Goal: Task Accomplishment & Management: Use online tool/utility

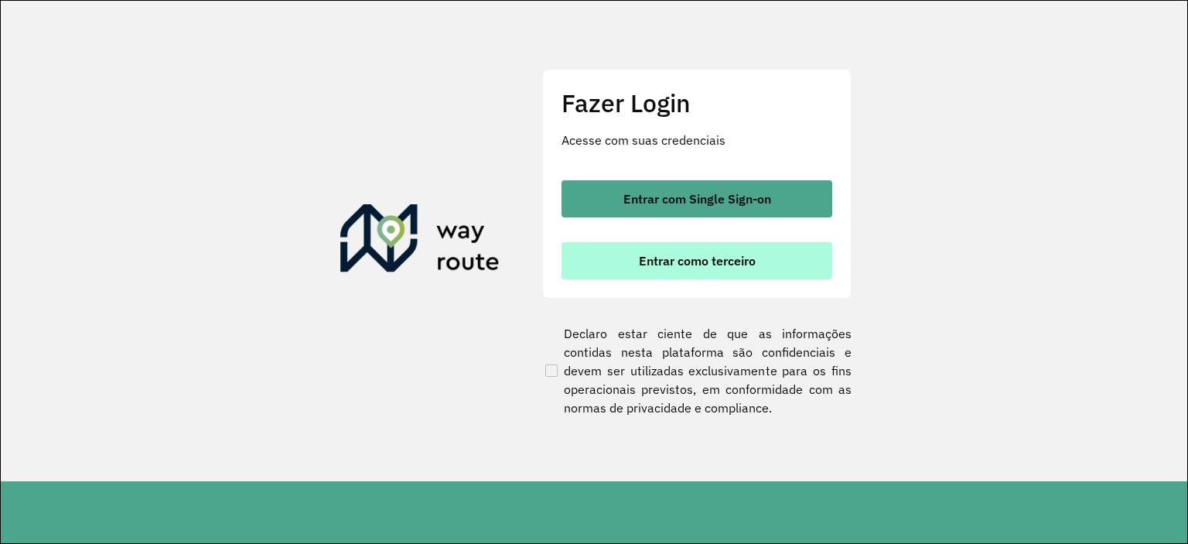
click at [777, 265] on button "Entrar como terceiro" at bounding box center [697, 260] width 271 height 37
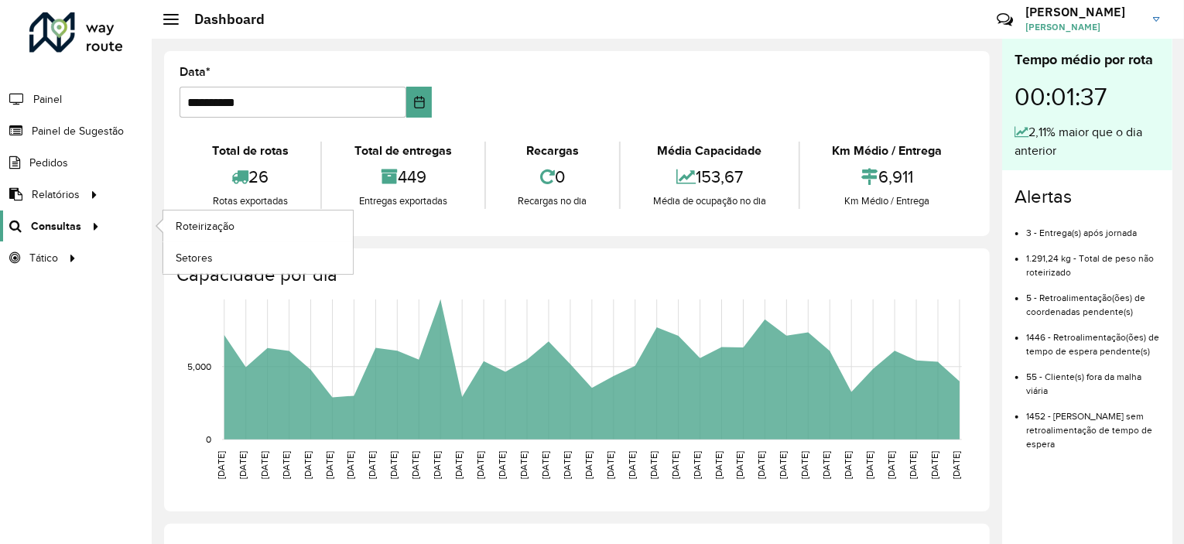
click at [59, 238] on link "Consultas" at bounding box center [52, 225] width 104 height 31
click at [183, 231] on span "Roteirização" at bounding box center [207, 226] width 63 height 16
click at [101, 126] on span "Painel de Sugestão" at bounding box center [80, 131] width 97 height 16
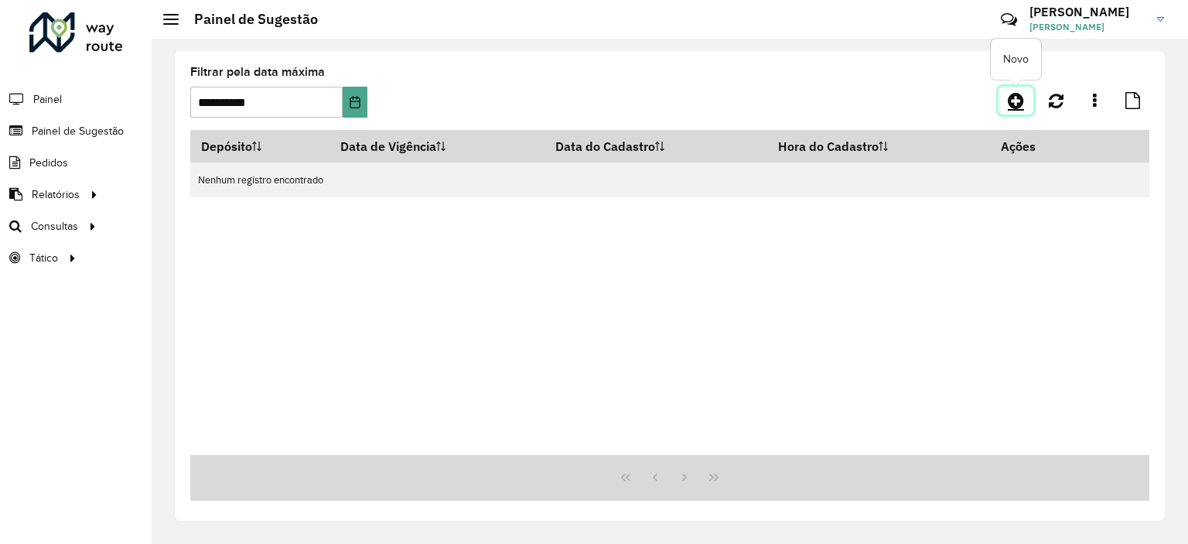
click at [1027, 103] on link at bounding box center [1016, 101] width 35 height 28
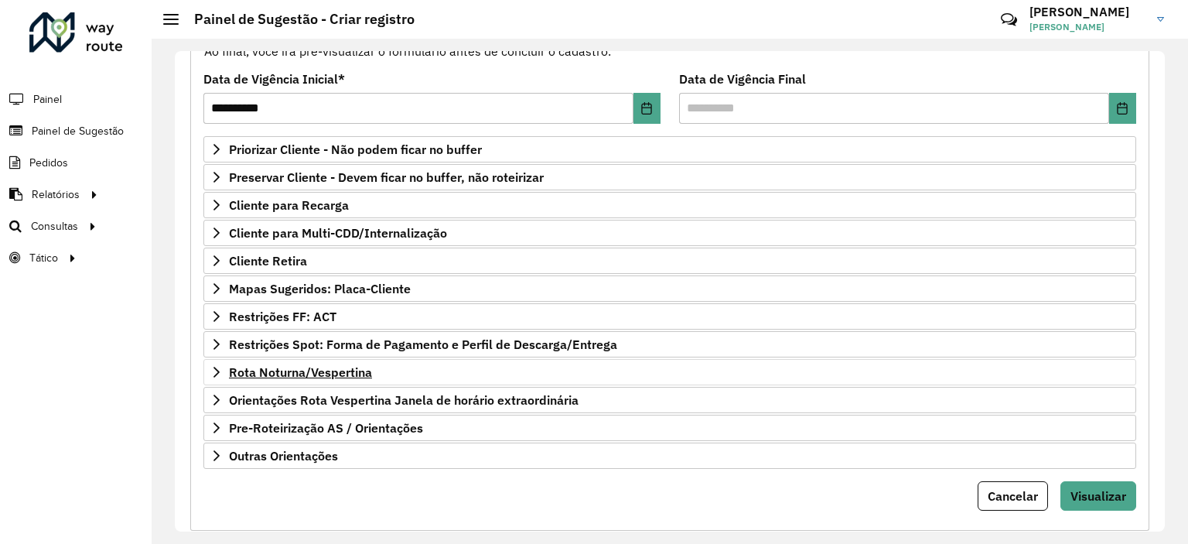
scroll to position [221, 0]
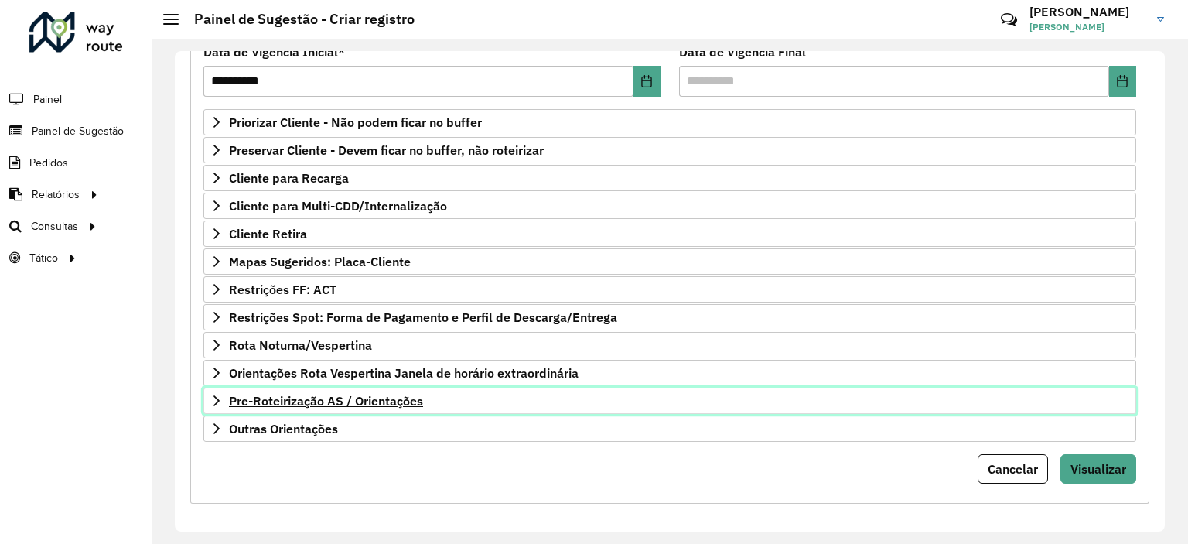
click at [309, 396] on span "Pre-Roteirização AS / Orientações" at bounding box center [326, 401] width 194 height 12
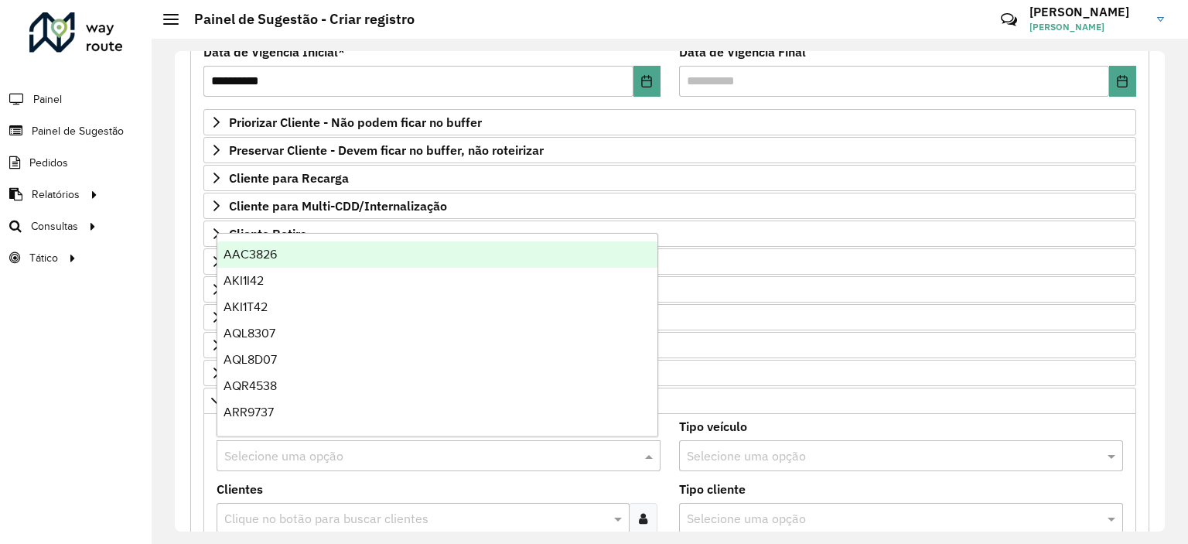
click at [288, 447] on input "text" at bounding box center [423, 456] width 398 height 19
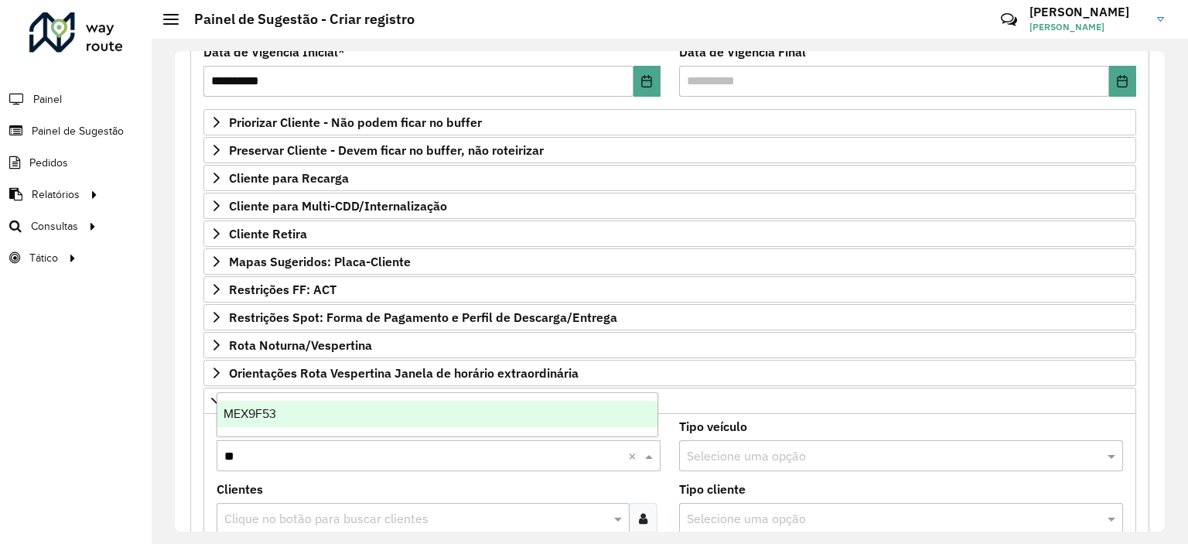
type input "***"
click at [299, 419] on div "MEX9F53" at bounding box center [437, 414] width 441 height 26
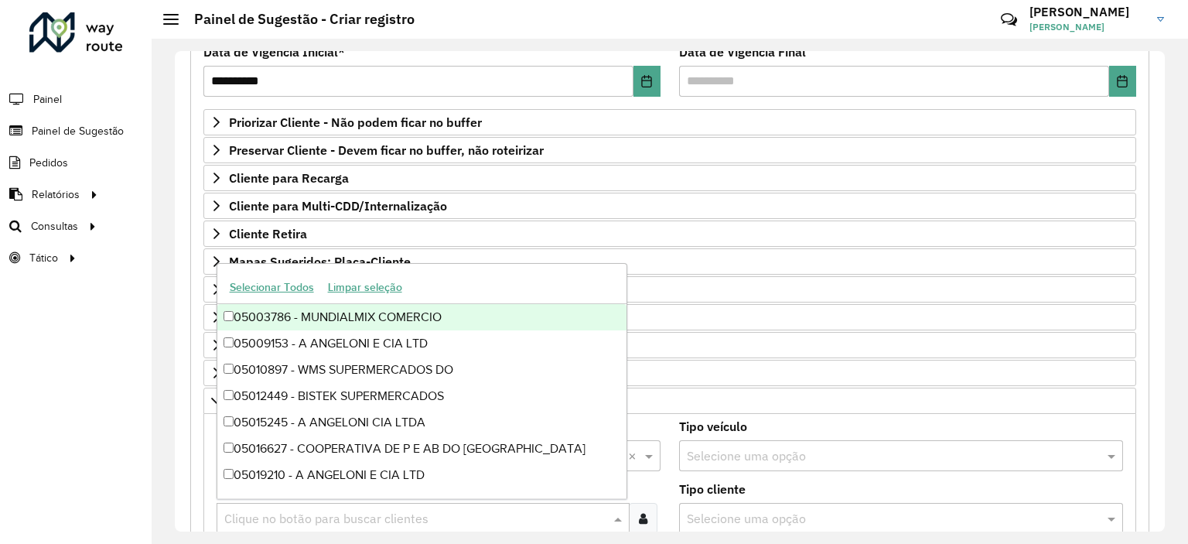
click at [316, 517] on input "text" at bounding box center [415, 519] width 390 height 19
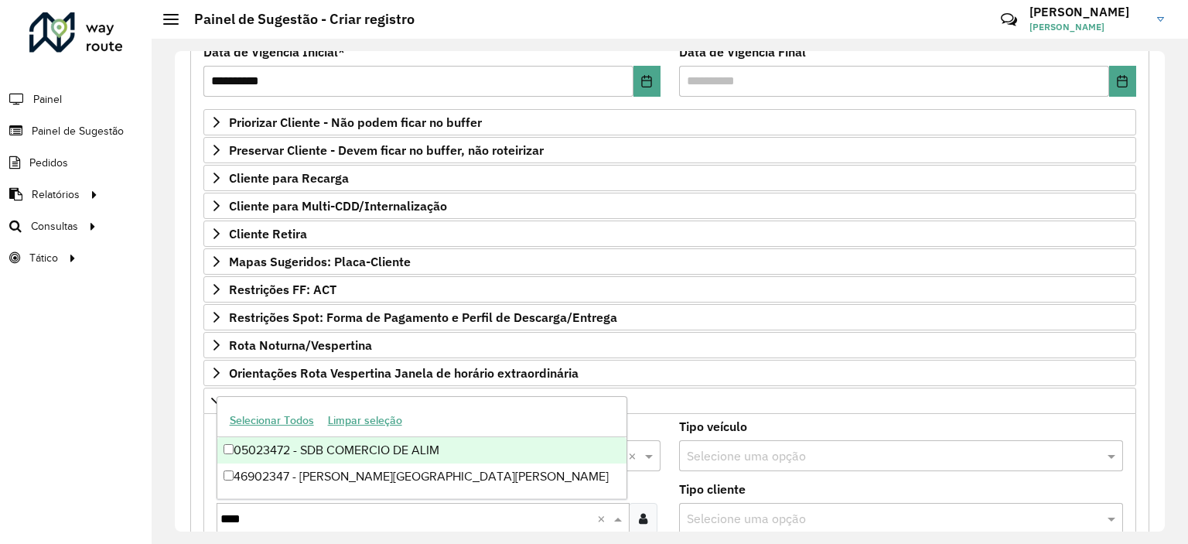
type input "*****"
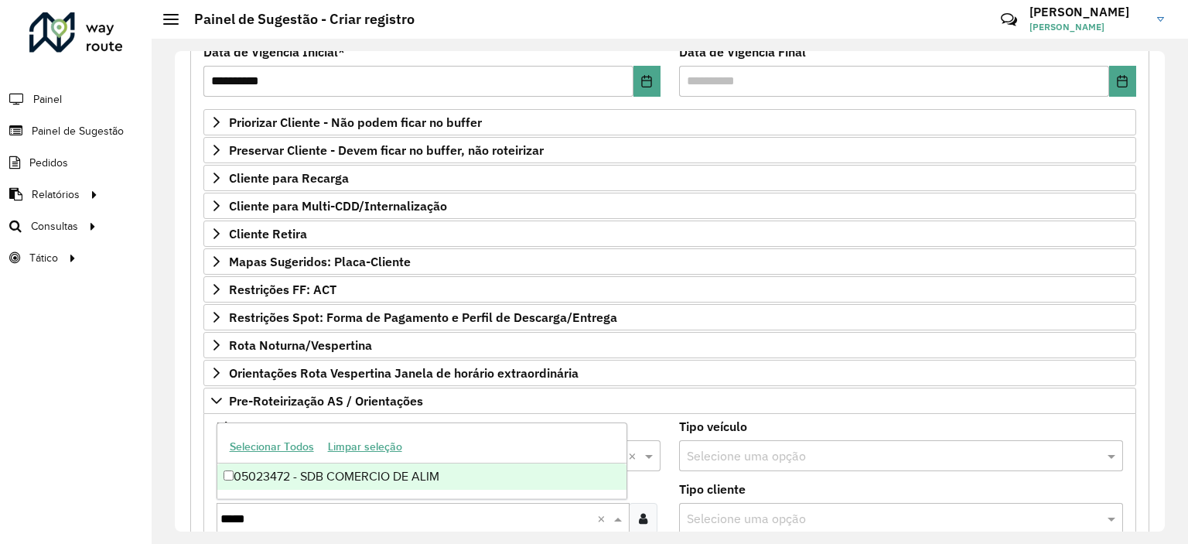
click at [350, 487] on div "05023472 - SDB COMERCIO DE ALIM" at bounding box center [422, 476] width 410 height 26
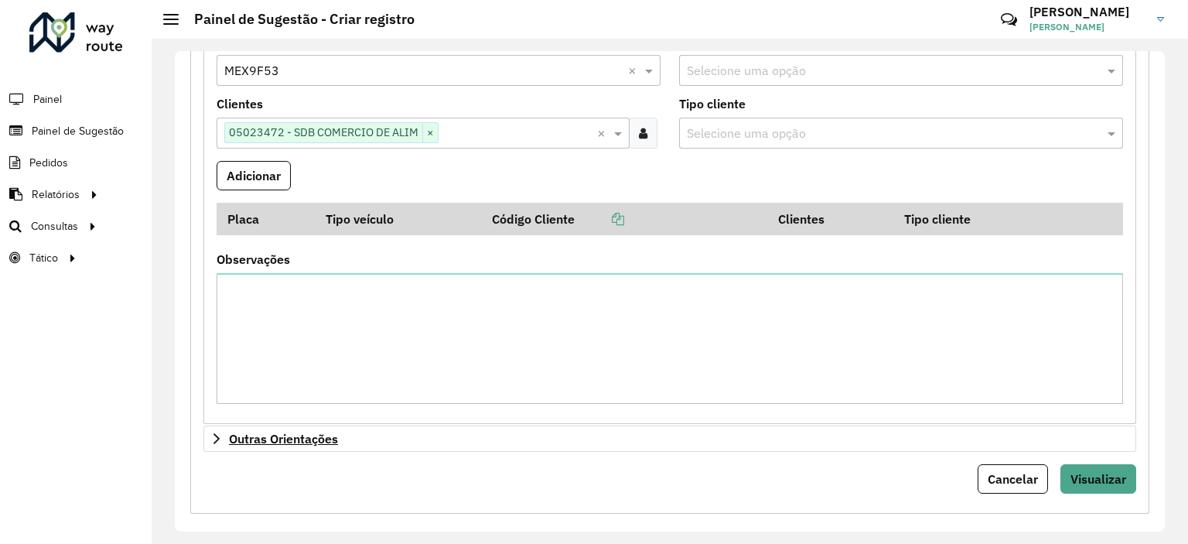
scroll to position [617, 0]
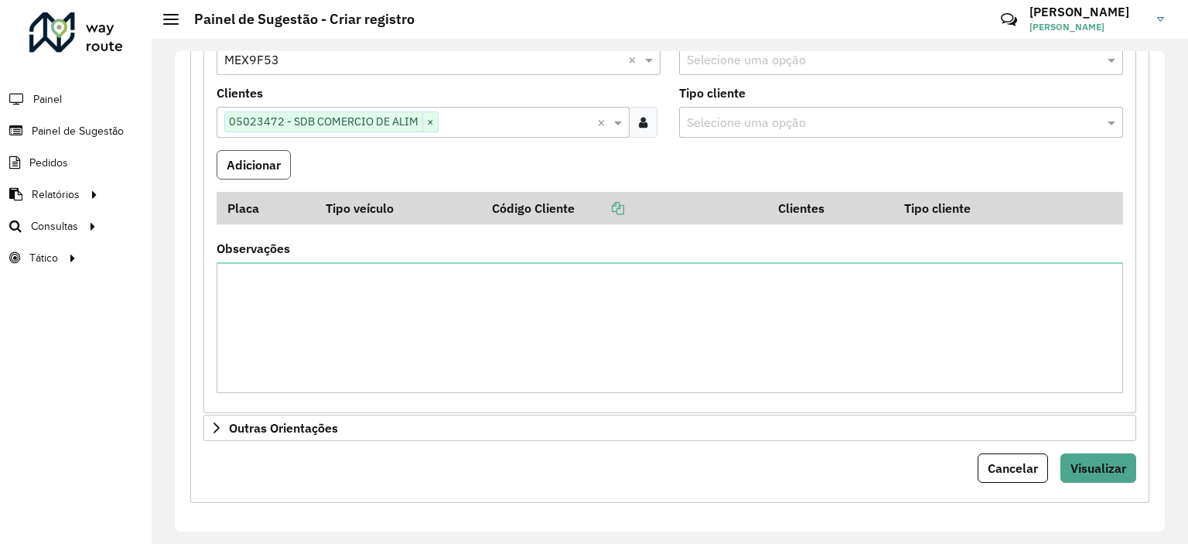
click at [257, 153] on button "Adicionar" at bounding box center [254, 164] width 74 height 29
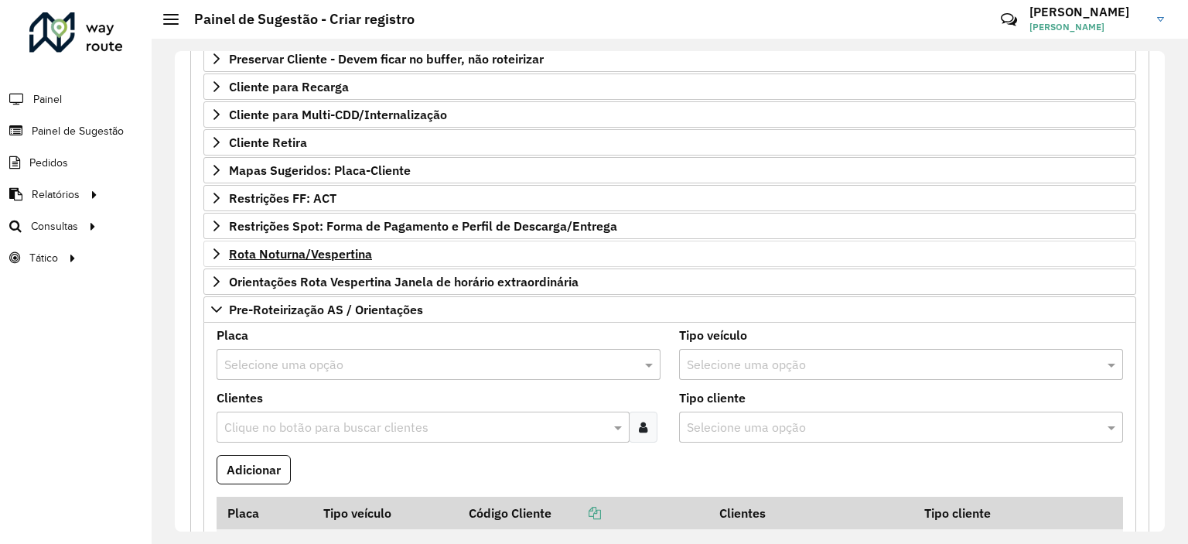
scroll to position [308, 0]
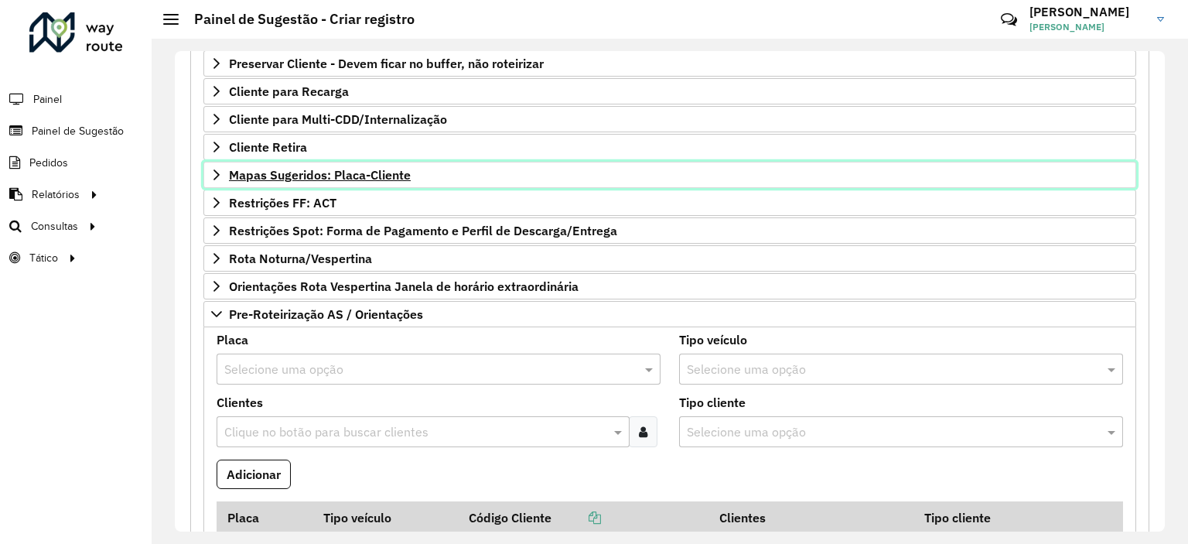
click at [342, 183] on link "Mapas Sugeridos: Placa-Cliente" at bounding box center [669, 175] width 933 height 26
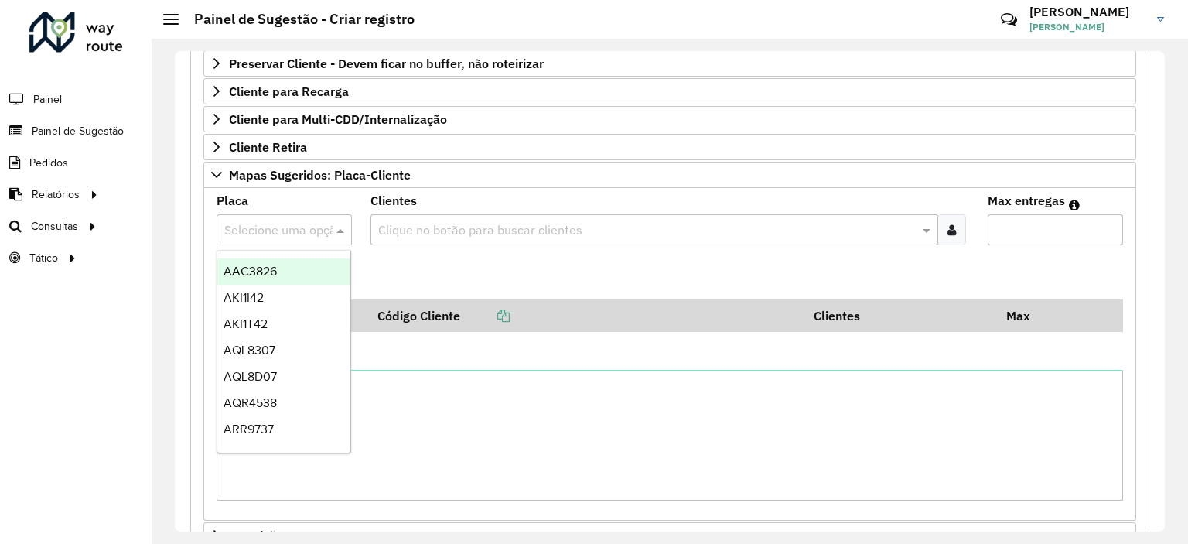
click at [281, 224] on input "text" at bounding box center [268, 230] width 89 height 19
type input "***"
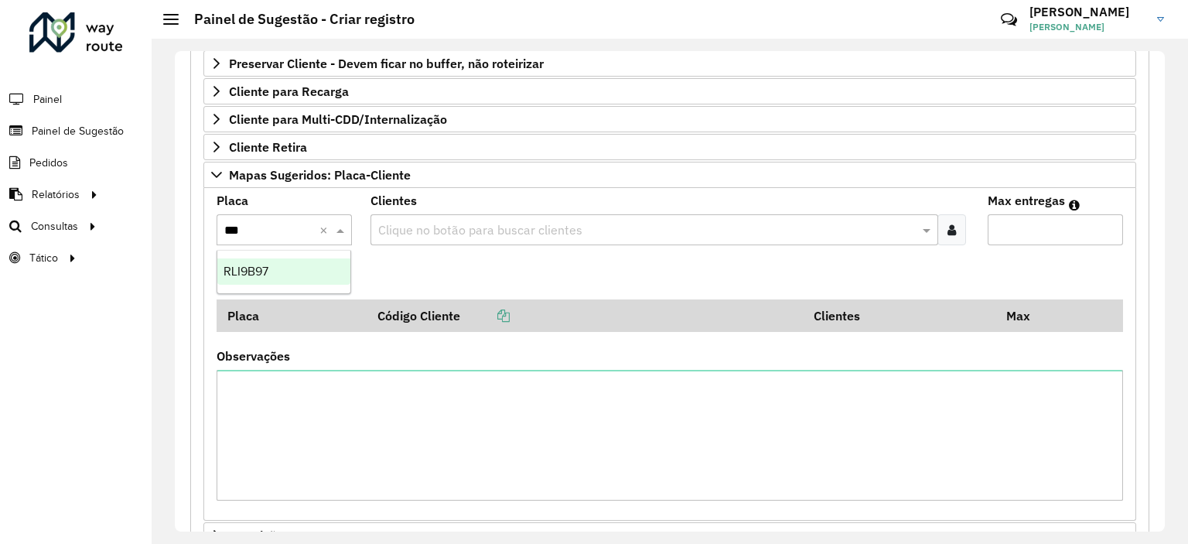
click at [269, 272] on div "RLI9B97" at bounding box center [284, 271] width 134 height 26
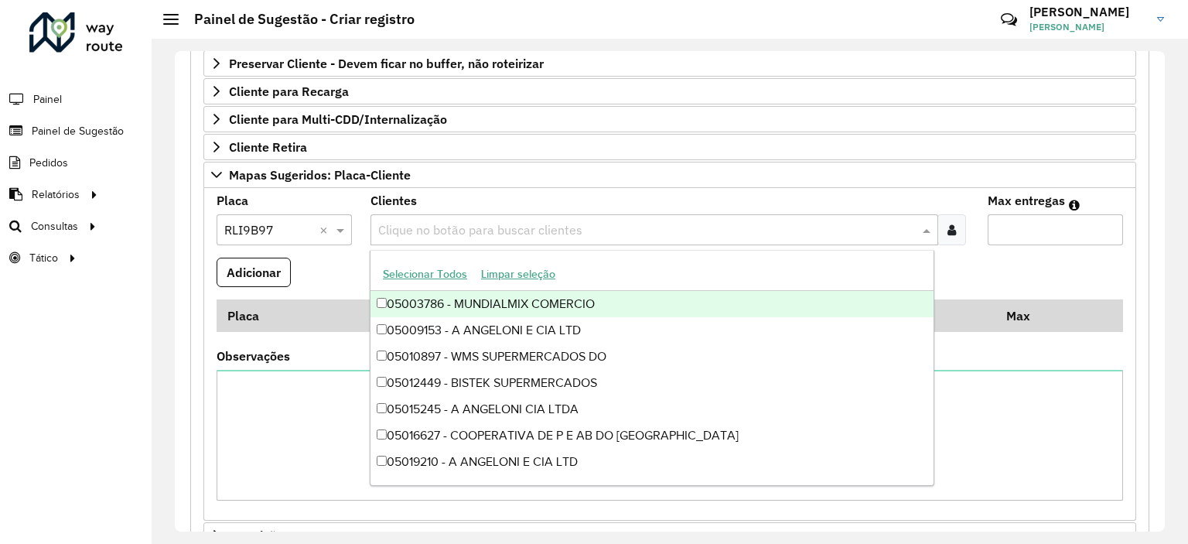
click at [495, 222] on input "text" at bounding box center [646, 230] width 544 height 19
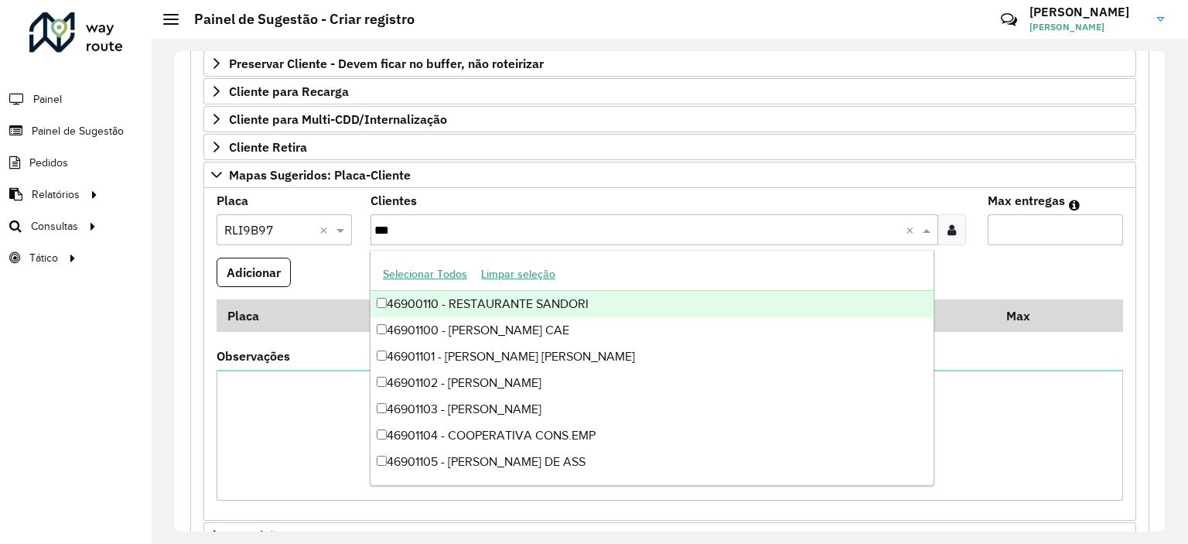
type input "****"
click at [507, 296] on div "46901109 - STOK BEBIDAS" at bounding box center [652, 304] width 563 height 26
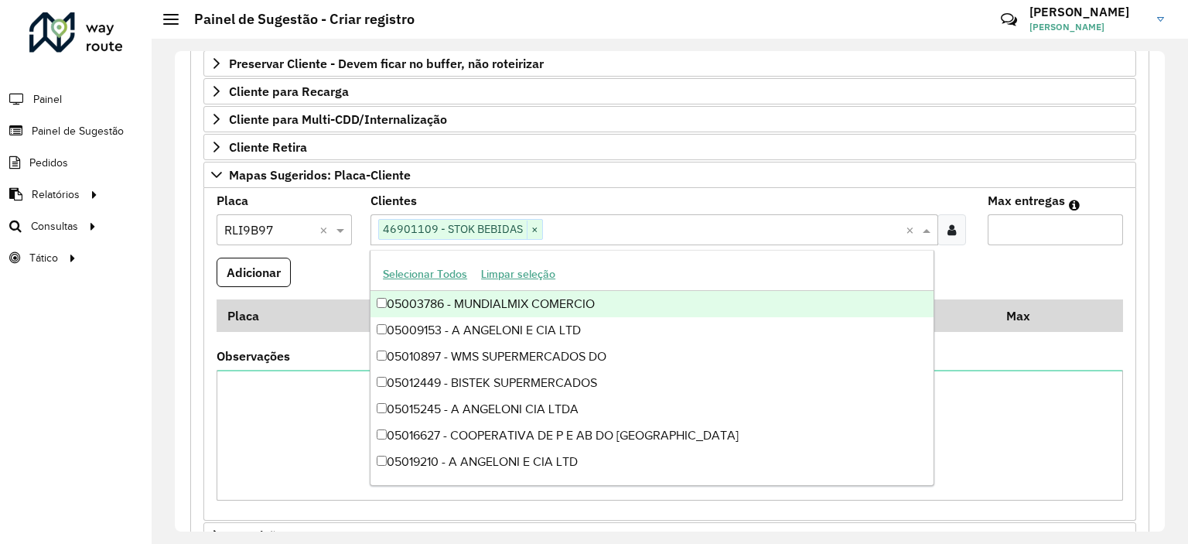
click at [1039, 225] on input "Max entregas" at bounding box center [1055, 229] width 135 height 31
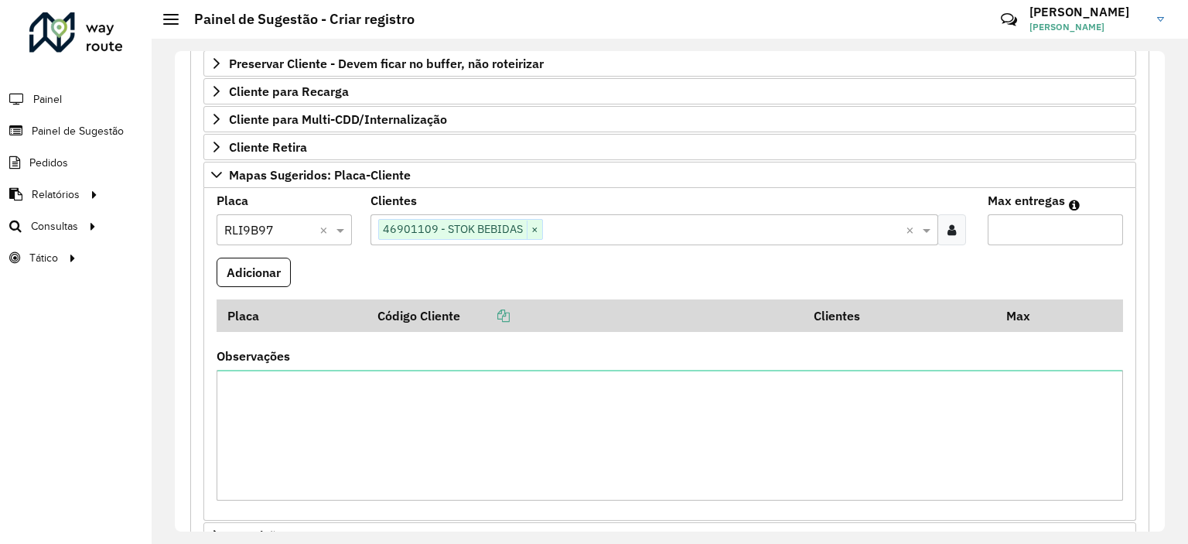
type input "*"
click at [275, 275] on button "Adicionar" at bounding box center [254, 272] width 74 height 29
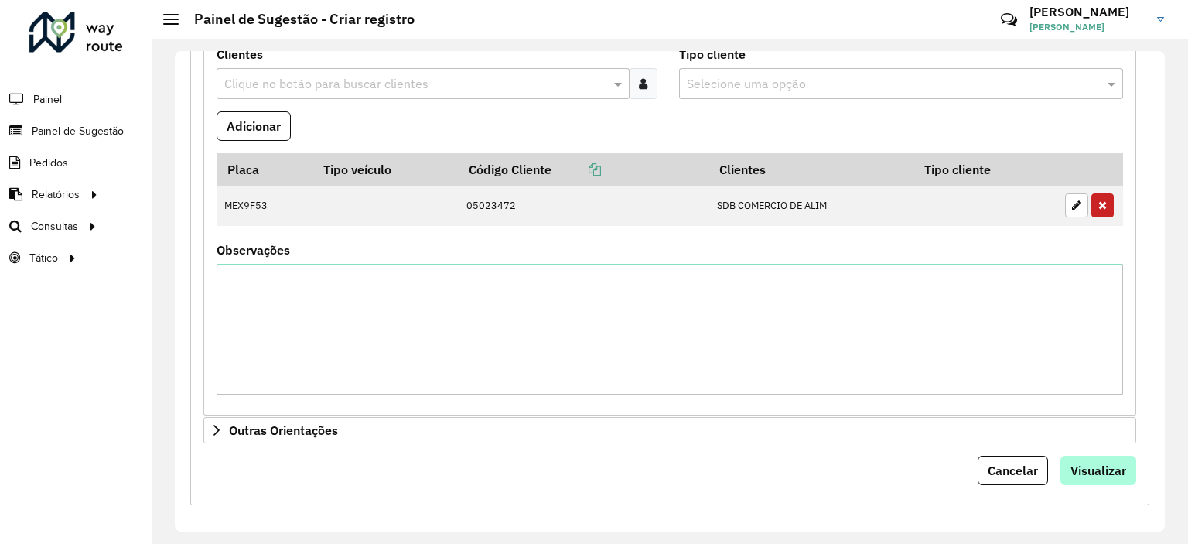
scroll to position [1031, 0]
click at [1092, 454] on button "Visualizar" at bounding box center [1099, 468] width 76 height 29
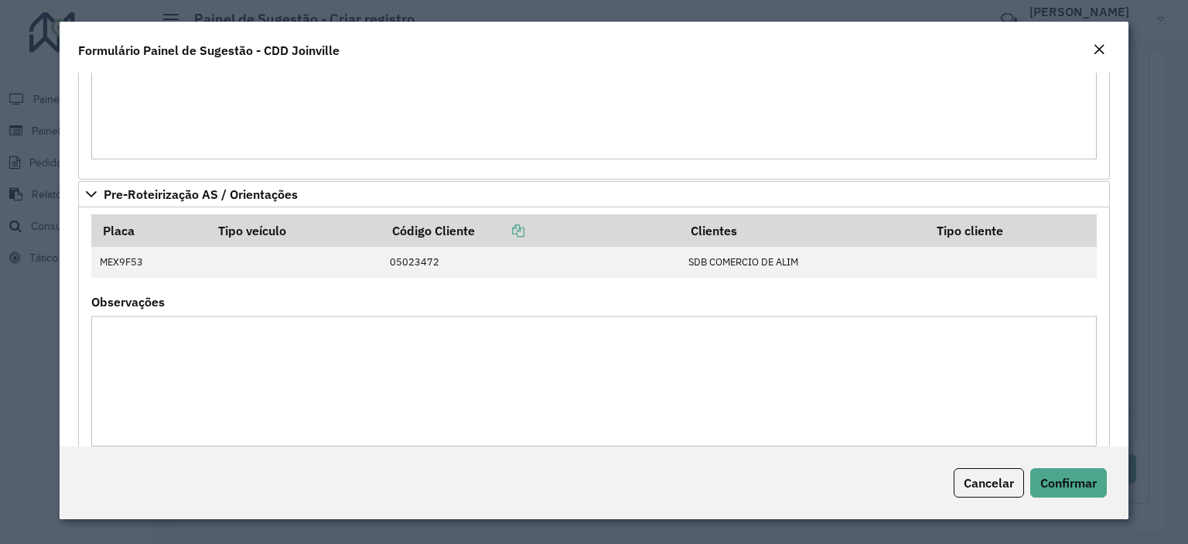
scroll to position [288, 0]
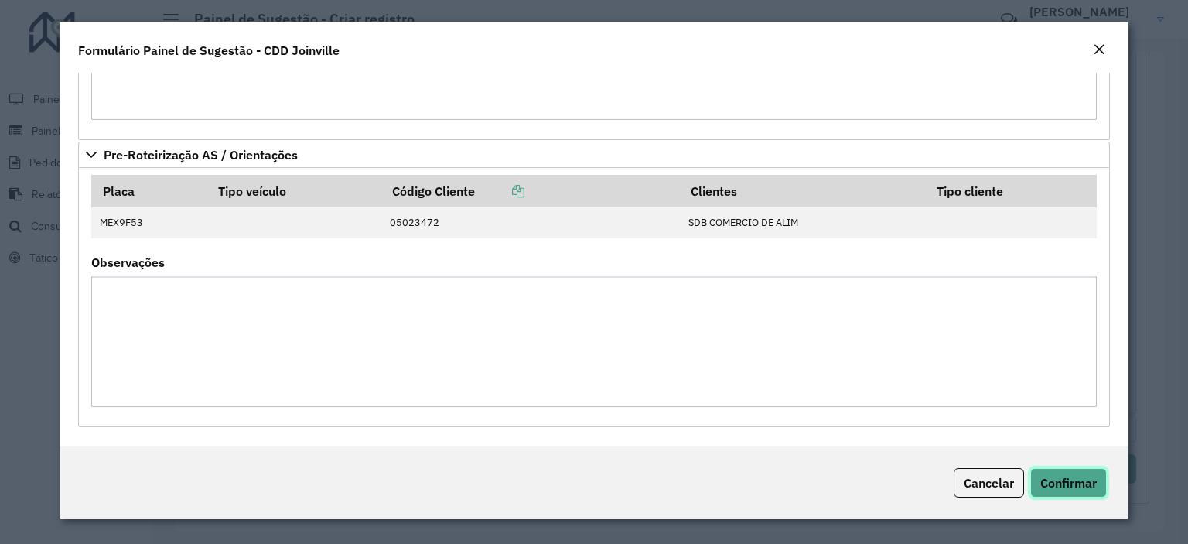
click at [1052, 486] on span "Confirmar" at bounding box center [1069, 482] width 56 height 15
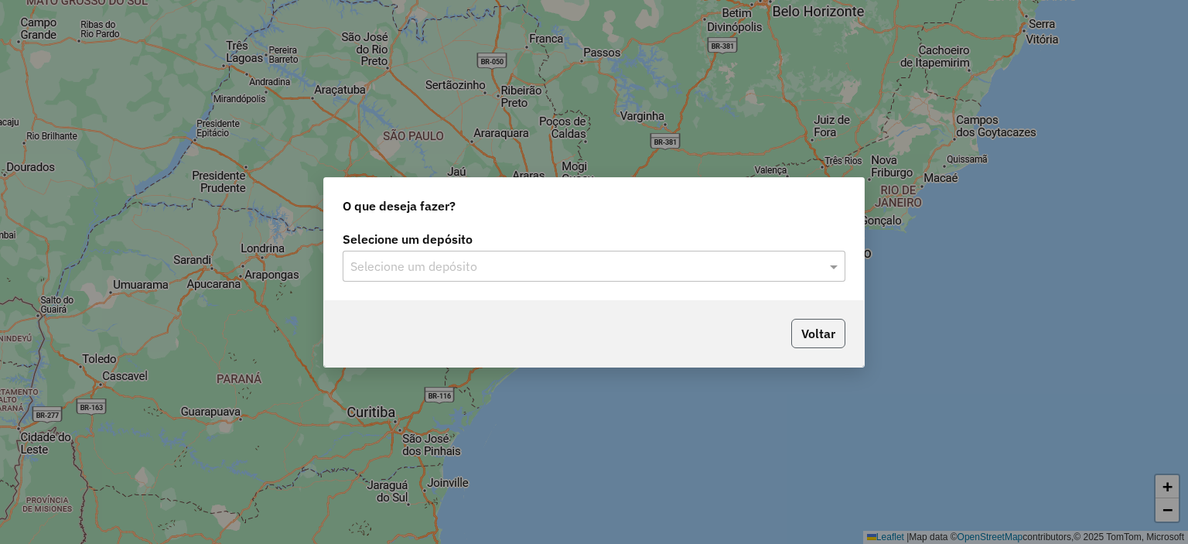
click at [827, 344] on button "Voltar" at bounding box center [818, 333] width 54 height 29
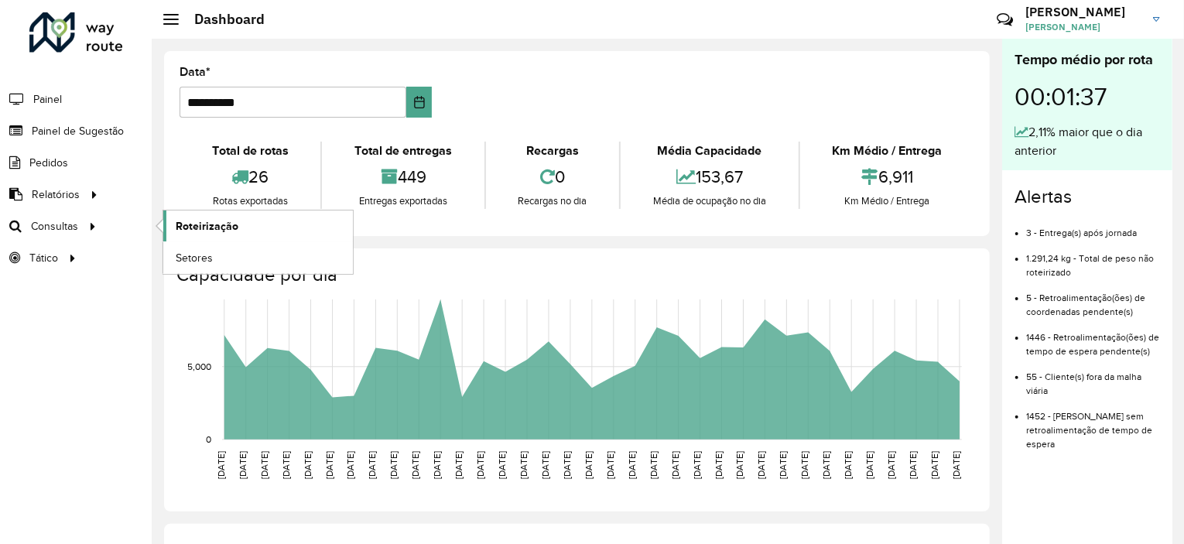
click at [210, 228] on span "Roteirização" at bounding box center [207, 226] width 63 height 16
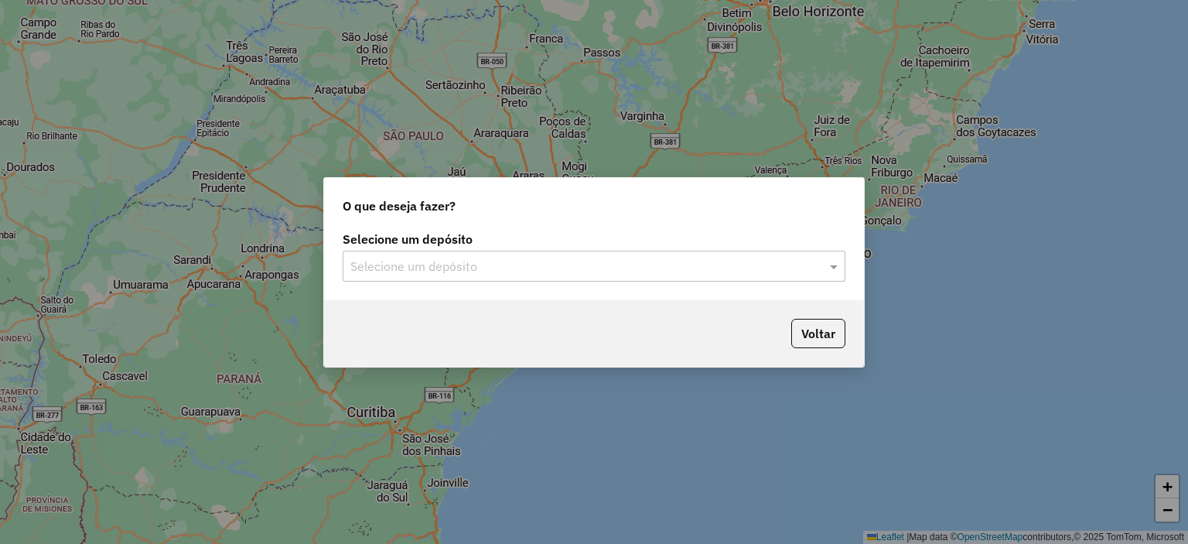
click at [750, 278] on div "Selecione um depósito" at bounding box center [594, 266] width 503 height 31
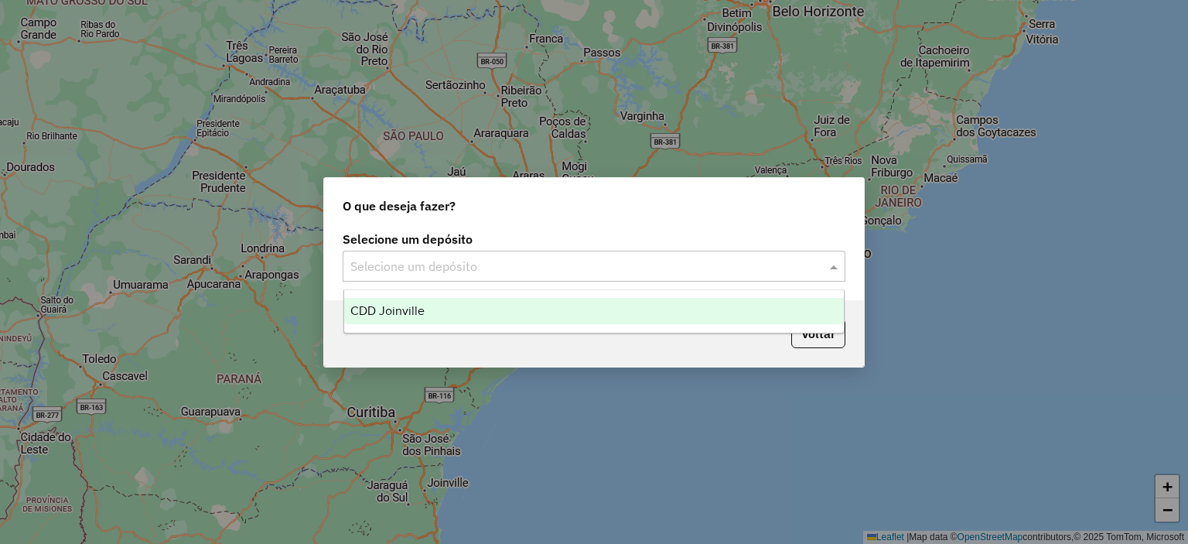
drag, startPoint x: 718, startPoint y: 309, endPoint x: 755, endPoint y: 323, distance: 39.9
click at [718, 309] on div "CDD Joinville" at bounding box center [594, 311] width 501 height 26
